Goal: Information Seeking & Learning: Find specific fact

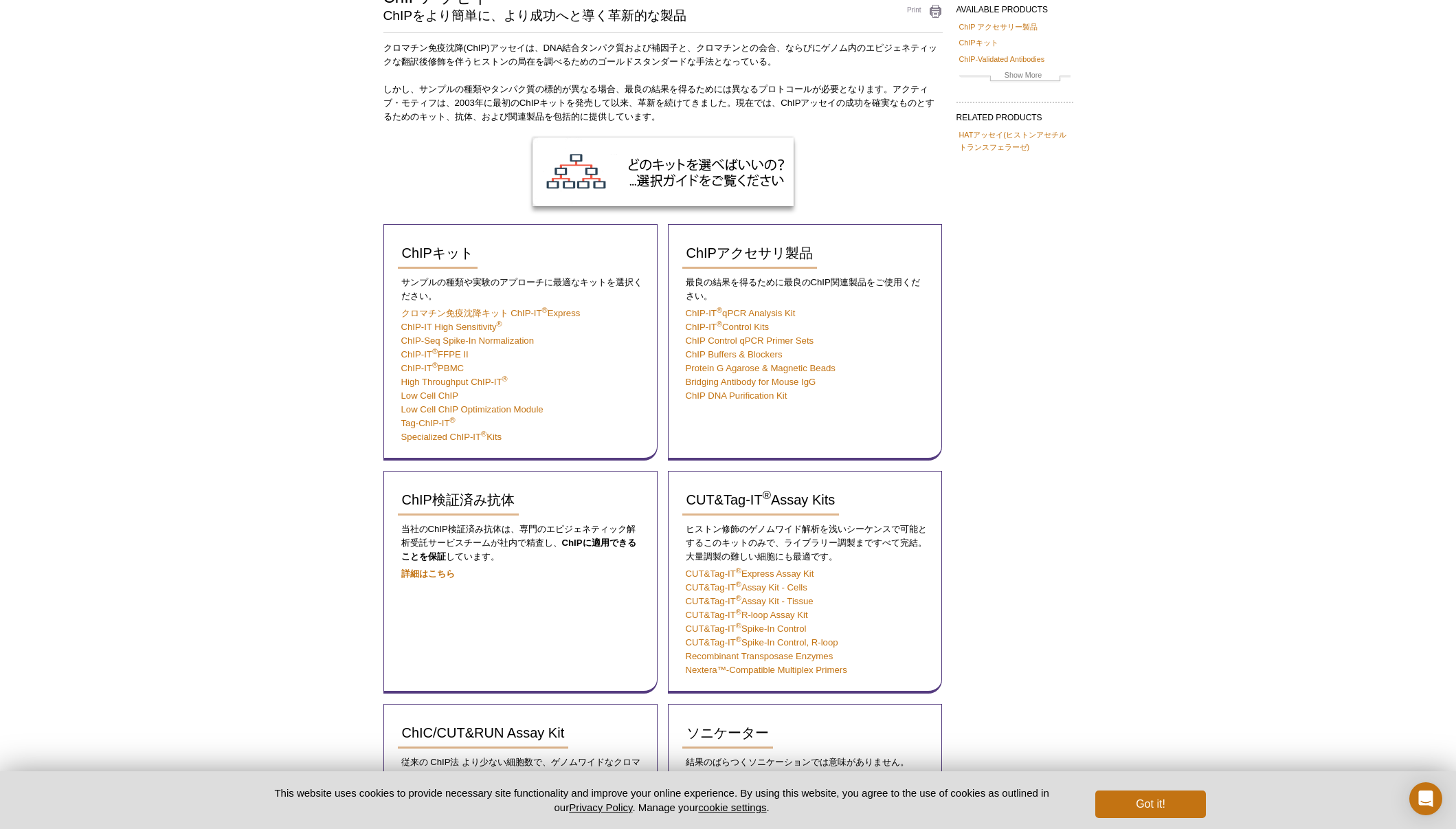
scroll to position [116, 0]
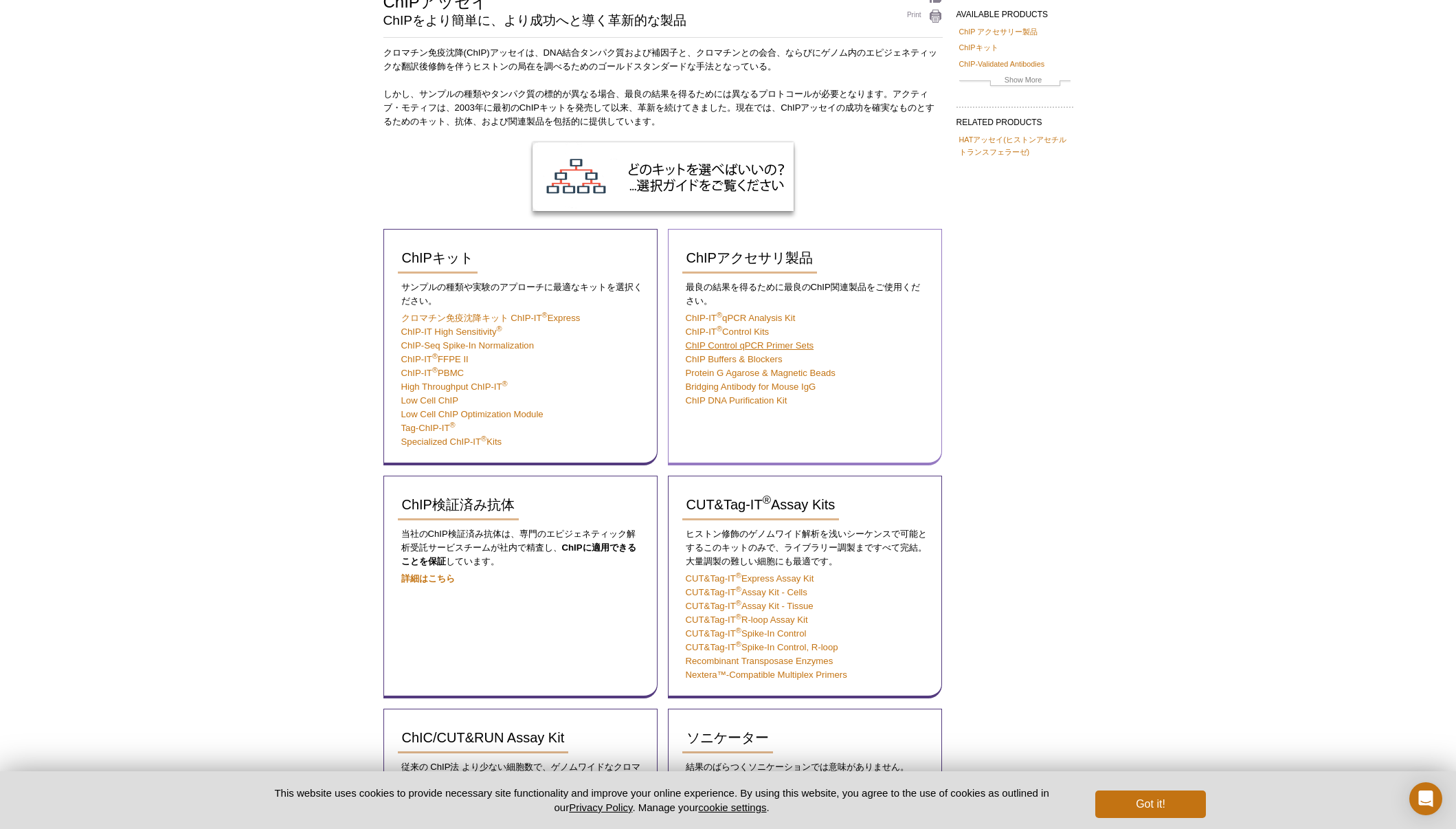
click at [718, 344] on link "ChIP Control qPCR Primer Sets" at bounding box center [750, 346] width 129 height 11
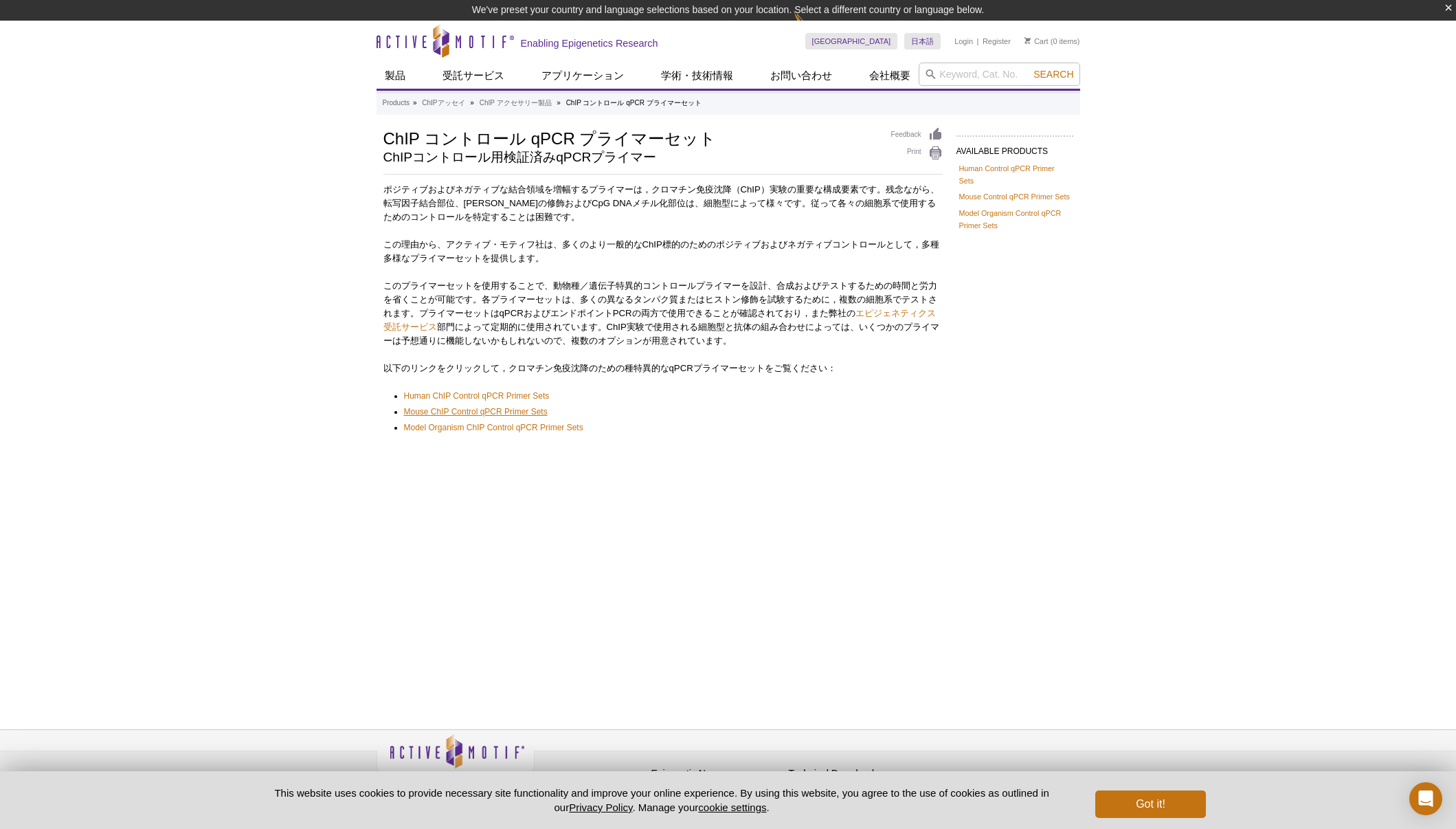
click at [472, 412] on span "Mouse ChIP Control qPCR Primer Sets" at bounding box center [475, 411] width 144 height 10
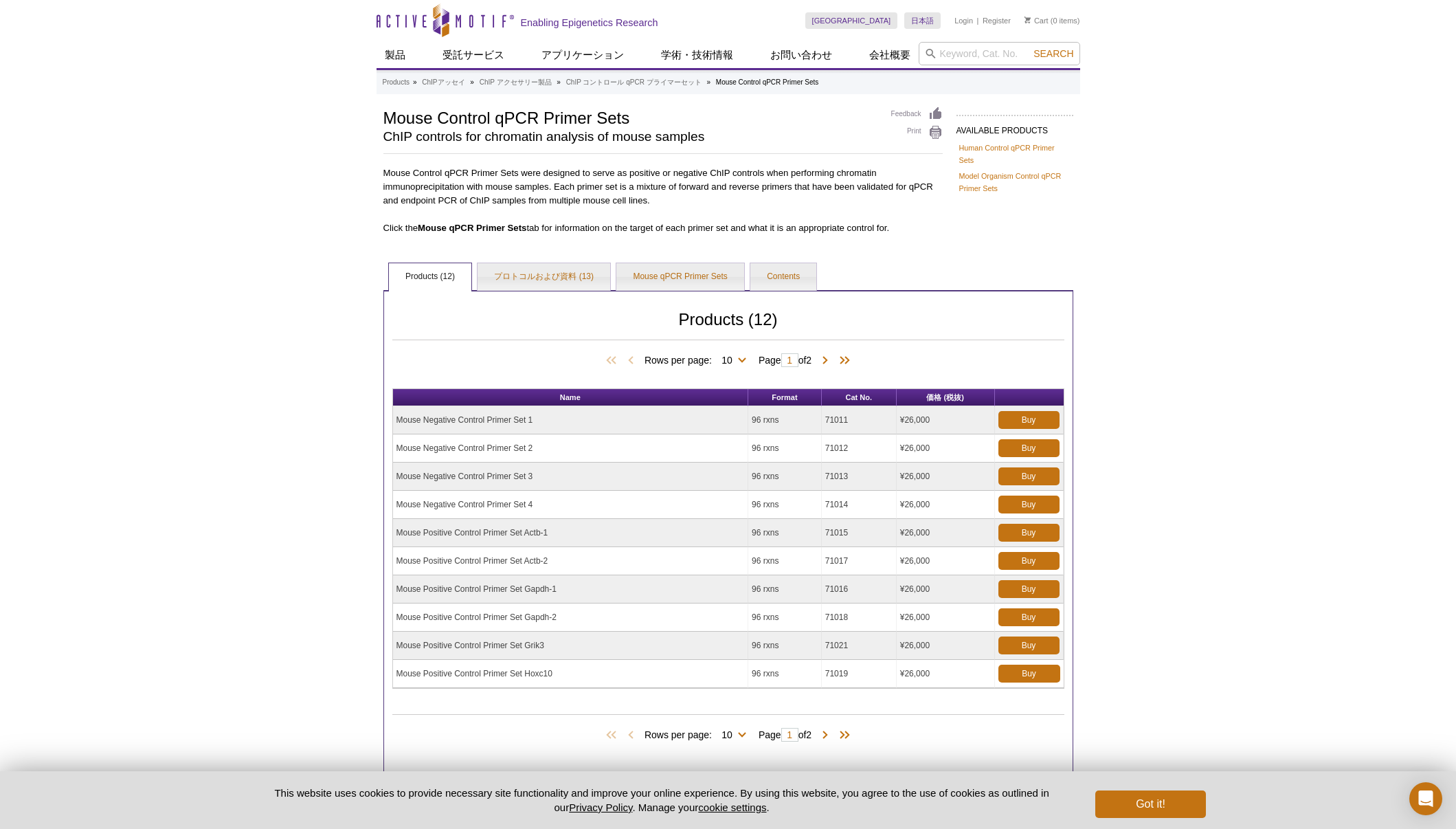
drag, startPoint x: 535, startPoint y: 421, endPoint x: 397, endPoint y: 422, distance: 138.0
click at [397, 422] on td "Mouse Negative Control Primer Set 1" at bounding box center [571, 421] width 356 height 28
copy td "Mouse Negative Control Primer Set 1"
drag, startPoint x: 827, startPoint y: 420, endPoint x: 847, endPoint y: 424, distance: 20.4
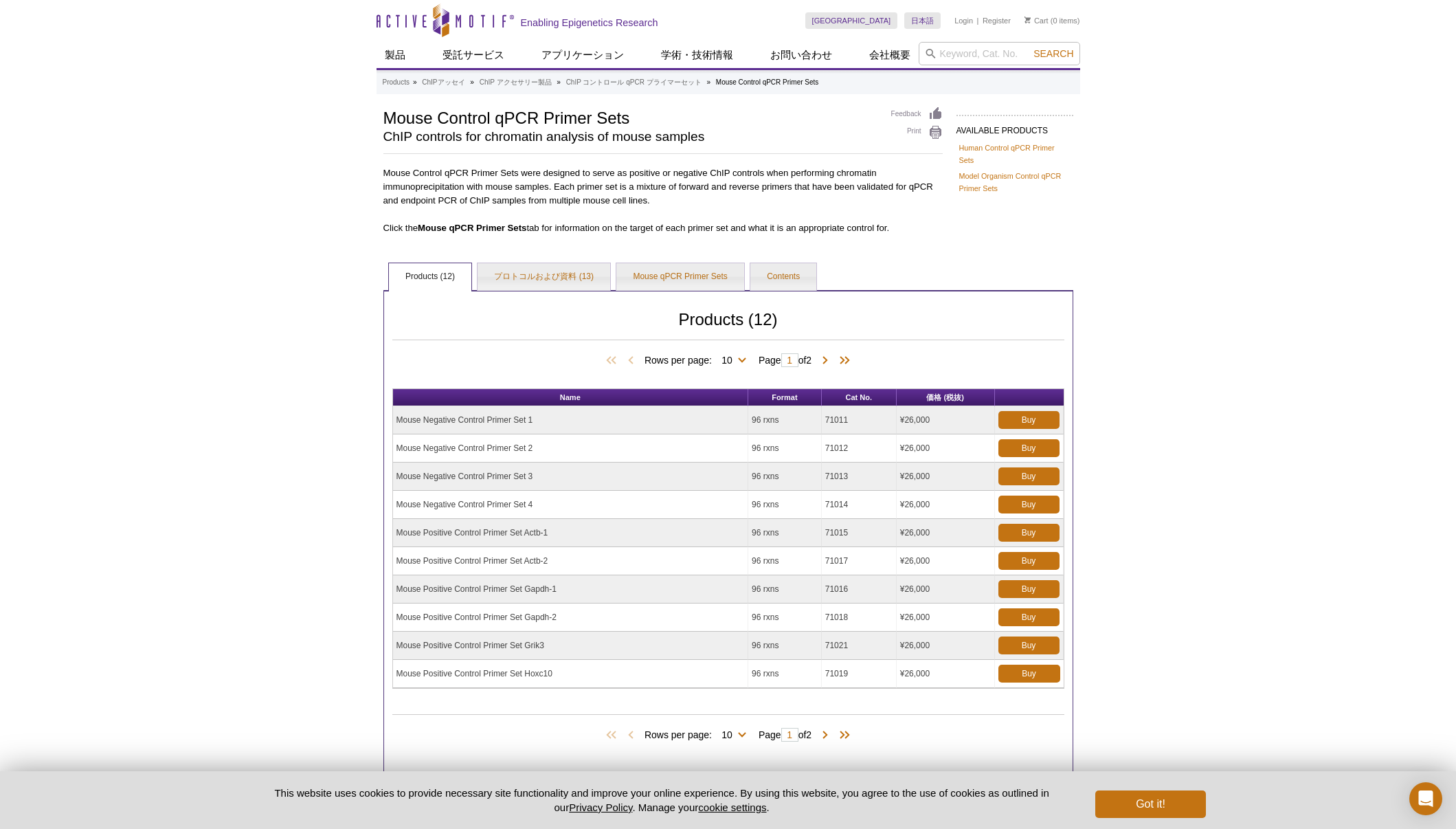
click at [850, 421] on td "71011" at bounding box center [859, 421] width 75 height 28
copy td "71011"
drag, startPoint x: 396, startPoint y: 587, endPoint x: 567, endPoint y: 591, distance: 171.0
click at [570, 590] on td "Mouse Positive Control Primer Set Gapdh-1" at bounding box center [571, 589] width 356 height 28
copy td "Mouse Positive Control Primer Set Gapdh-1"
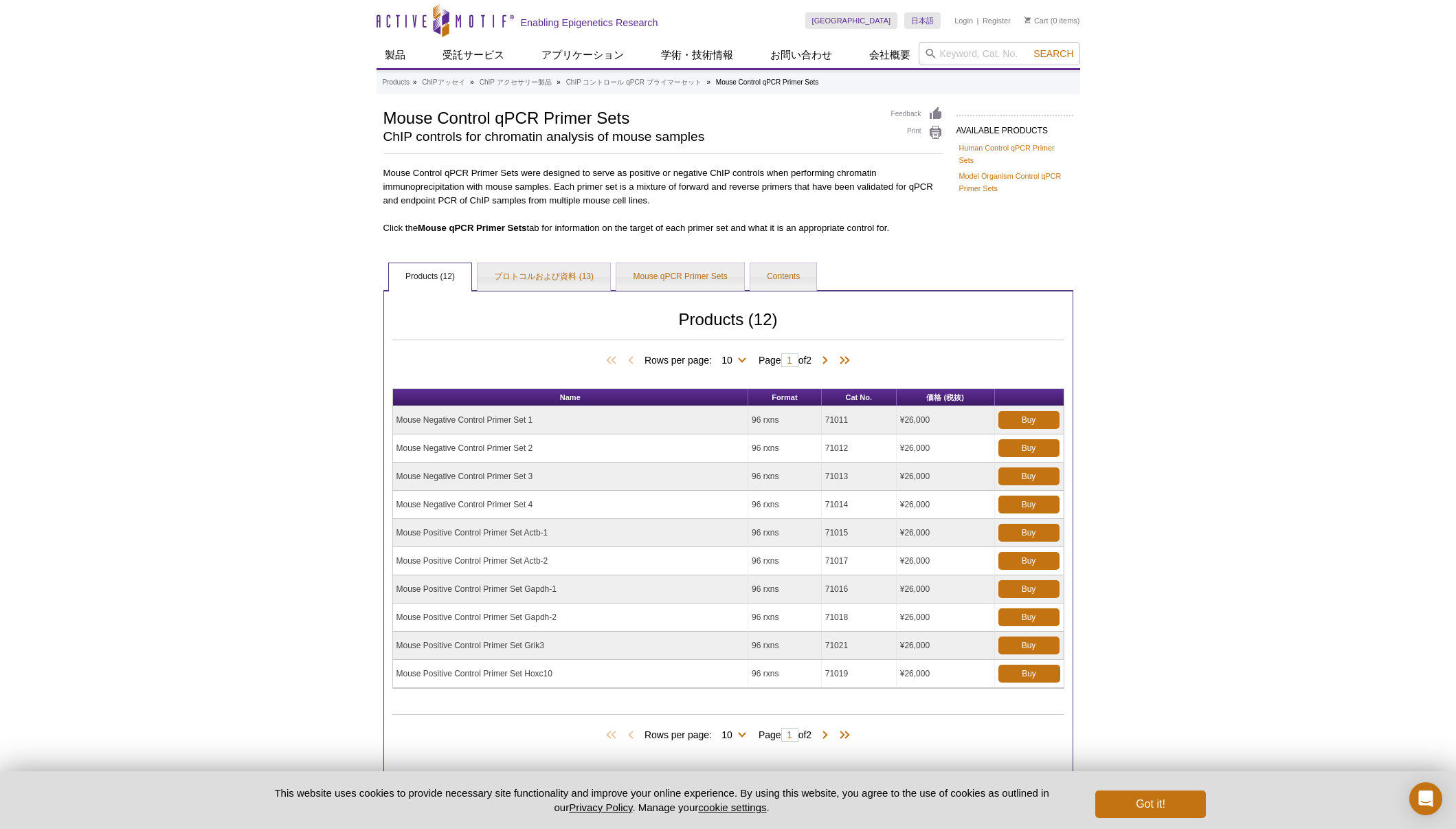
drag, startPoint x: 826, startPoint y: 588, endPoint x: 849, endPoint y: 590, distance: 23.1
click at [855, 590] on td "71016" at bounding box center [859, 589] width 75 height 28
copy td "71016"
